Goal: Task Accomplishment & Management: Manage account settings

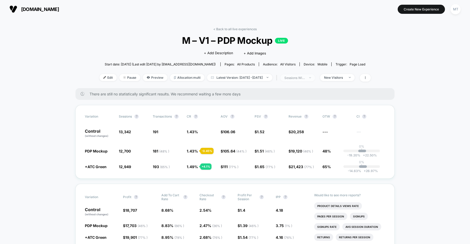
click at [305, 77] on div "sessions with impression" at bounding box center [294, 78] width 21 height 4
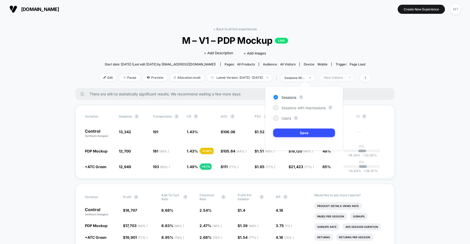
click at [345, 77] on div "New Visitors" at bounding box center [334, 78] width 21 height 4
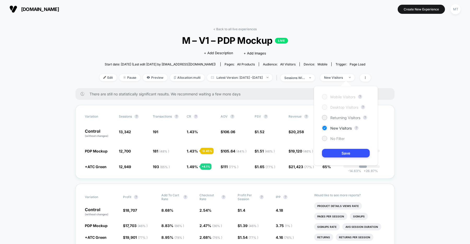
click at [326, 140] on div at bounding box center [324, 138] width 5 height 5
click at [344, 157] on button "Save" at bounding box center [346, 153] width 48 height 9
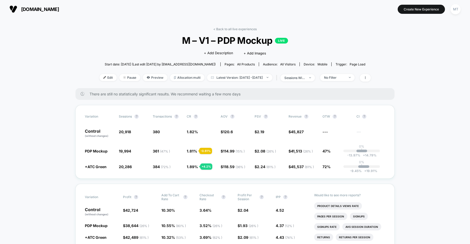
click at [59, 8] on span "us.organicbasics.com" at bounding box center [40, 9] width 38 height 5
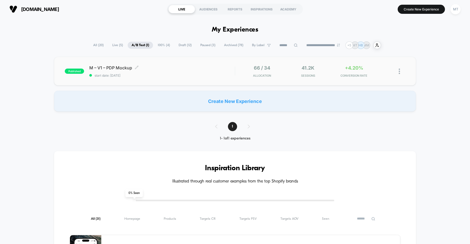
click at [197, 75] on span "start date: [DATE]" at bounding box center [161, 76] width 145 height 4
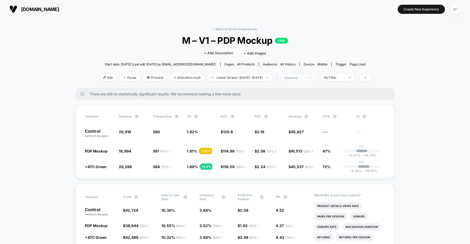
click at [305, 76] on div "sessions" at bounding box center [294, 78] width 21 height 4
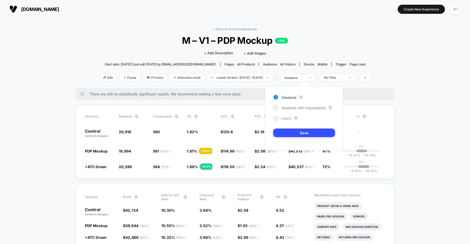
click at [277, 116] on div at bounding box center [275, 118] width 5 height 5
click at [296, 131] on button "Save" at bounding box center [304, 133] width 62 height 9
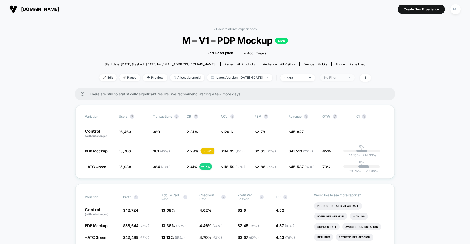
click at [345, 78] on div "No Filter" at bounding box center [334, 78] width 21 height 4
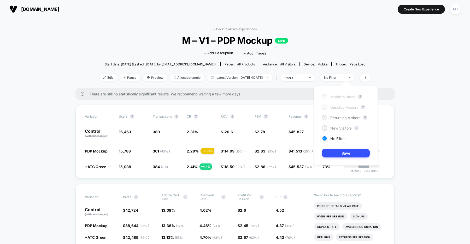
click at [340, 127] on span "New Visitors" at bounding box center [340, 128] width 21 height 4
click at [339, 153] on button "Save" at bounding box center [346, 153] width 48 height 9
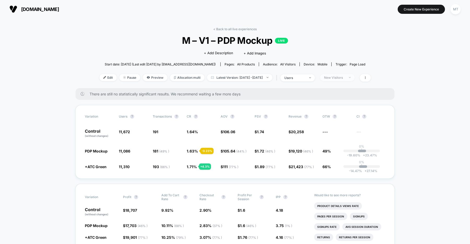
click at [345, 78] on div "New Visitors" at bounding box center [334, 78] width 21 height 4
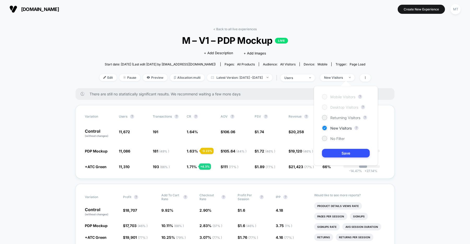
click at [326, 142] on div "Mobile Visitors ? Desktop Visitors ? Returning Visitors ? New Visitors ? No Fil…" at bounding box center [346, 126] width 64 height 80
click at [325, 140] on div at bounding box center [325, 139] width 4 height 4
click at [329, 151] on button "Save" at bounding box center [346, 153] width 48 height 9
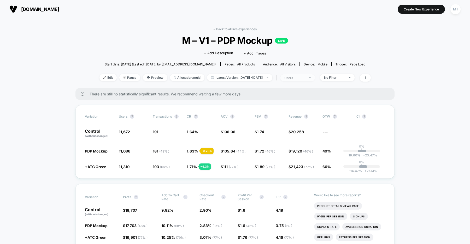
click at [305, 78] on div "users" at bounding box center [294, 78] width 21 height 4
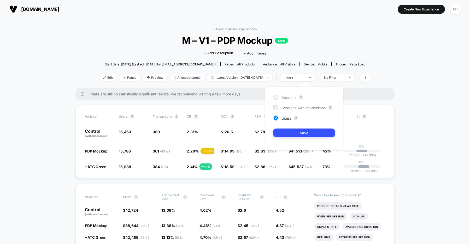
click at [289, 97] on span "Sessions" at bounding box center [289, 97] width 15 height 4
click at [291, 131] on button "Save" at bounding box center [304, 133] width 62 height 9
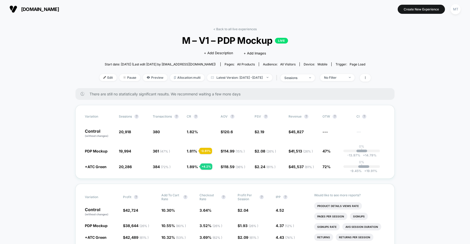
click at [59, 11] on span "us.organicbasics.com" at bounding box center [40, 9] width 38 height 5
click at [51, 10] on span "[DOMAIN_NAME]" at bounding box center [40, 9] width 38 height 5
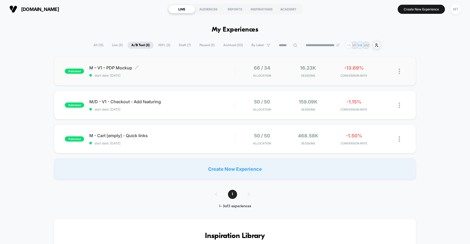
click at [173, 75] on span "start date: [DATE]" at bounding box center [161, 76] width 145 height 4
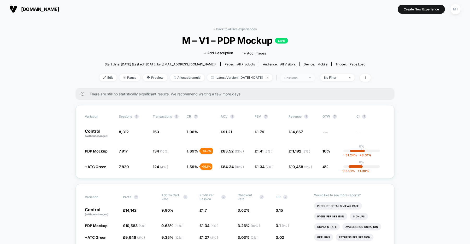
click at [305, 79] on div "sessions" at bounding box center [294, 78] width 21 height 4
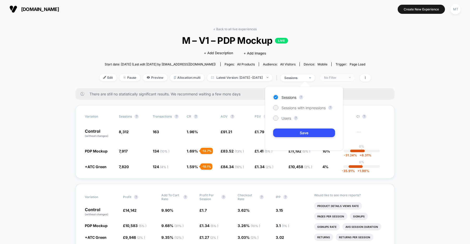
click at [345, 79] on div "No Filter" at bounding box center [334, 78] width 21 height 4
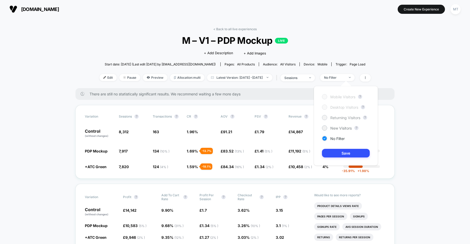
click at [338, 117] on span "Returning Visitors" at bounding box center [345, 118] width 30 height 4
click at [342, 127] on span "New Visitors" at bounding box center [340, 128] width 21 height 4
click at [342, 153] on button "Save" at bounding box center [346, 153] width 48 height 9
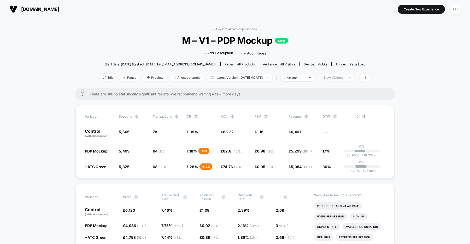
click at [348, 80] on span "New Visitors" at bounding box center [337, 77] width 34 height 7
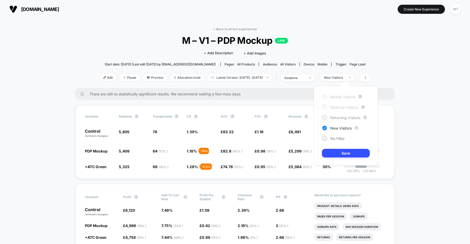
click at [337, 120] on div "Returning Visitors" at bounding box center [341, 117] width 38 height 5
click at [343, 153] on button "Save" at bounding box center [346, 153] width 48 height 9
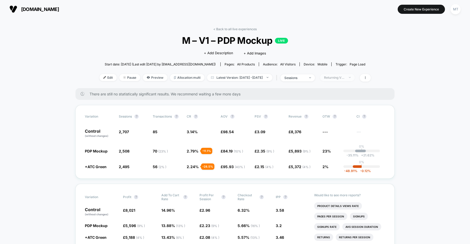
click at [345, 77] on div "Returning Visitors" at bounding box center [334, 78] width 21 height 4
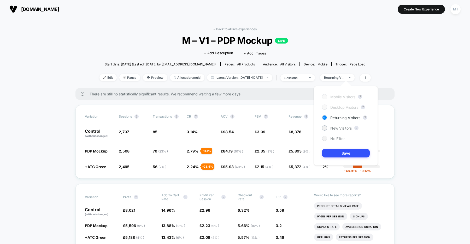
click at [337, 138] on span "No Filter" at bounding box center [337, 139] width 14 height 4
click at [340, 152] on button "Save" at bounding box center [346, 153] width 48 height 9
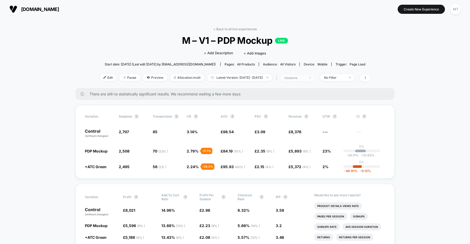
click at [305, 78] on div "sessions" at bounding box center [294, 78] width 21 height 4
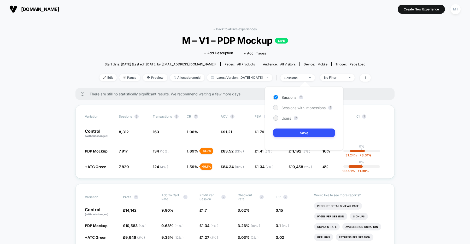
click at [311, 106] on span "Sessions with impressions" at bounding box center [304, 108] width 44 height 4
click at [299, 133] on button "Save" at bounding box center [304, 133] width 62 height 9
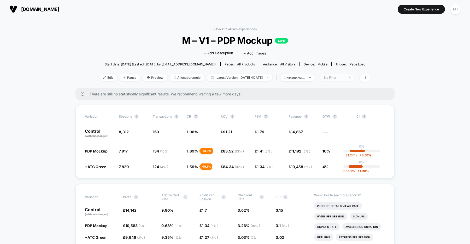
click at [345, 77] on div "No Filter" at bounding box center [334, 78] width 21 height 4
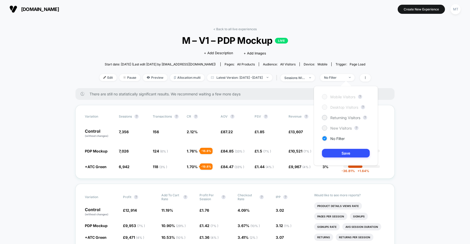
click at [342, 127] on span "New Visitors" at bounding box center [340, 128] width 21 height 4
click at [340, 153] on button "Save" at bounding box center [346, 153] width 48 height 9
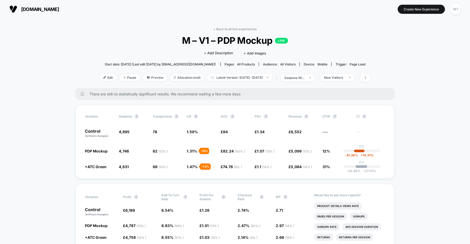
click at [312, 81] on div "< Back to all live experiences M – V1 – PDP Mockup LIVE Click to edit experienc…" at bounding box center [235, 57] width 271 height 61
click at [305, 78] on div "sessions with impression" at bounding box center [294, 78] width 21 height 4
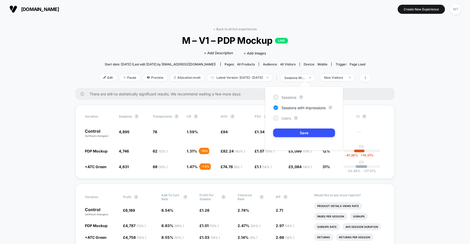
click at [287, 116] on span "Users" at bounding box center [287, 118] width 10 height 4
click at [301, 131] on button "Save" at bounding box center [304, 133] width 62 height 9
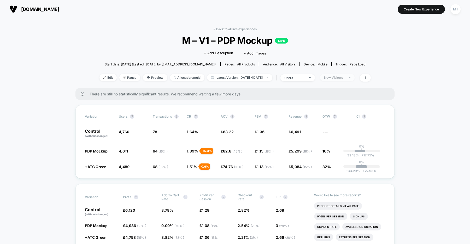
click at [349, 75] on span "New Visitors" at bounding box center [337, 77] width 34 height 7
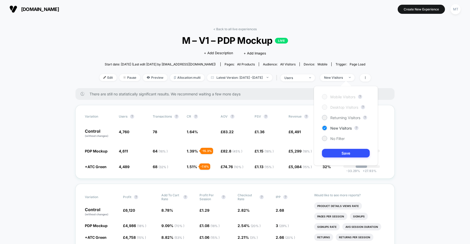
click at [336, 115] on div "Mobile Visitors ? Desktop Visitors ? Returning Visitors ? New Visitors ? No Fil…" at bounding box center [346, 126] width 64 height 80
click at [336, 118] on span "Returning Visitors" at bounding box center [345, 118] width 30 height 4
click at [338, 153] on button "Save" at bounding box center [346, 153] width 48 height 9
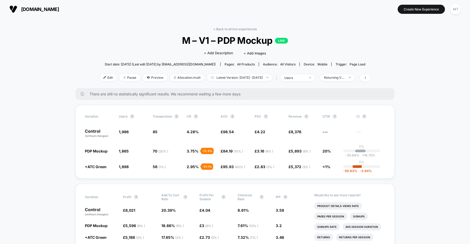
click at [46, 4] on section "[DOMAIN_NAME]" at bounding box center [82, 9] width 149 height 13
click at [45, 10] on span "[DOMAIN_NAME]" at bounding box center [40, 9] width 38 height 5
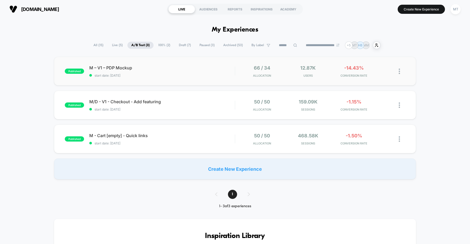
click at [191, 65] on span "M – V1 – PDP Mockup" at bounding box center [161, 67] width 145 height 5
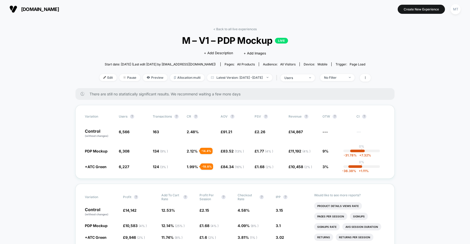
click at [307, 71] on div "< Back to all live experiences M – V1 – PDP Mockup LIVE Click to edit experienc…" at bounding box center [235, 57] width 271 height 61
click at [304, 76] on div "users" at bounding box center [294, 78] width 21 height 4
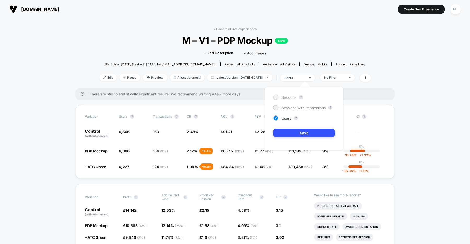
click at [288, 97] on span "Sessions" at bounding box center [289, 97] width 15 height 4
click at [290, 132] on button "Save" at bounding box center [304, 133] width 62 height 9
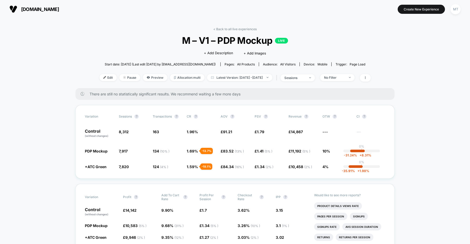
click at [59, 8] on span "[DOMAIN_NAME]" at bounding box center [40, 9] width 38 height 5
